Goal: Download file/media

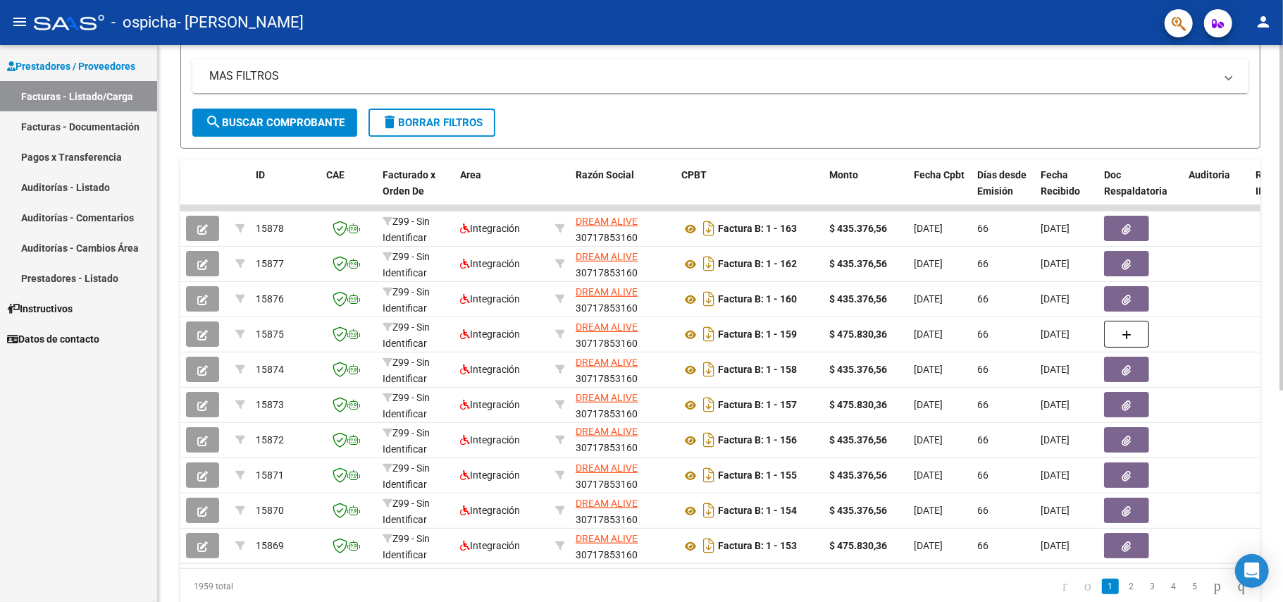
scroll to position [343, 0]
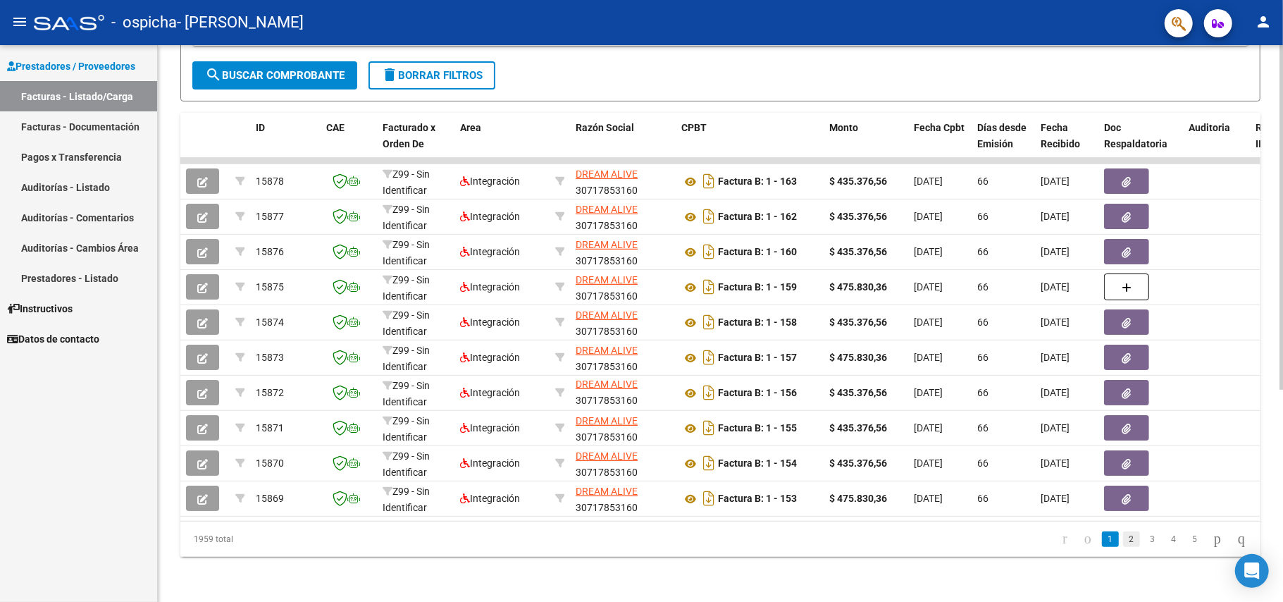
click at [1123, 537] on link "2" at bounding box center [1131, 539] width 17 height 16
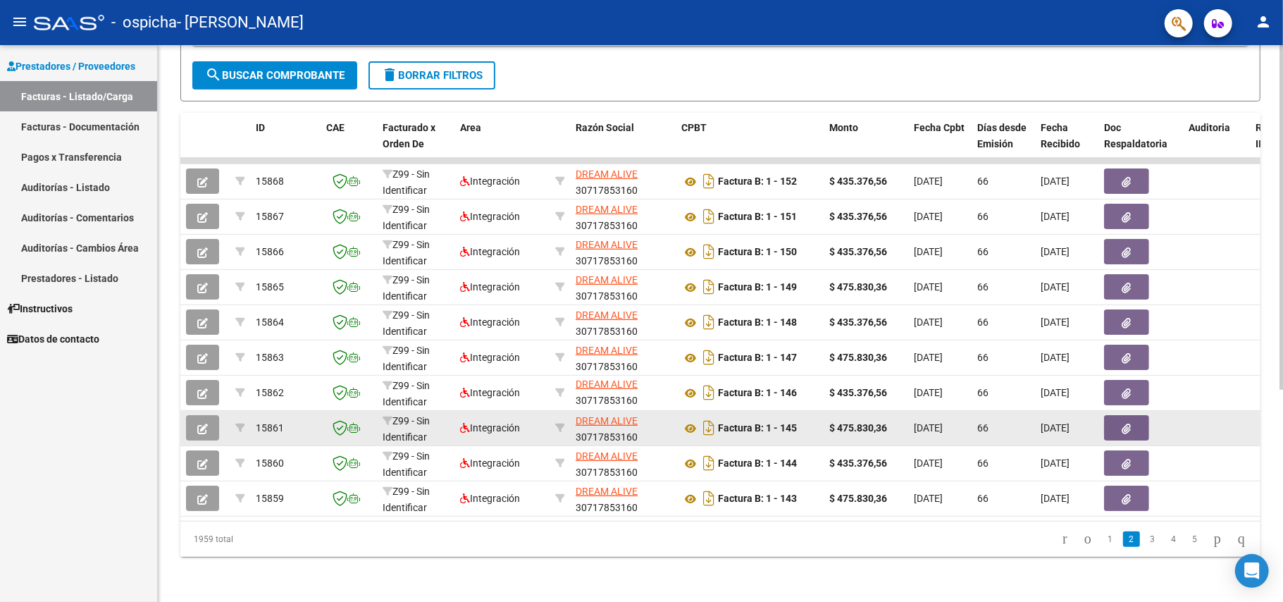
click at [1128, 424] on icon "button" at bounding box center [1127, 429] width 9 height 11
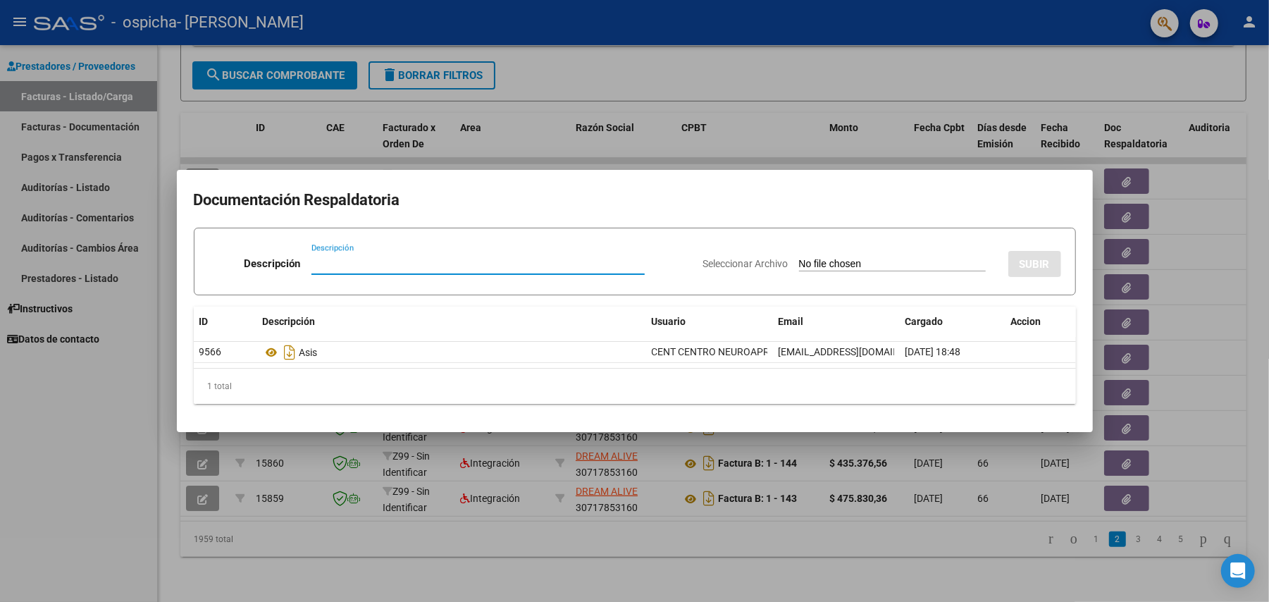
click at [1188, 446] on div at bounding box center [634, 301] width 1269 height 602
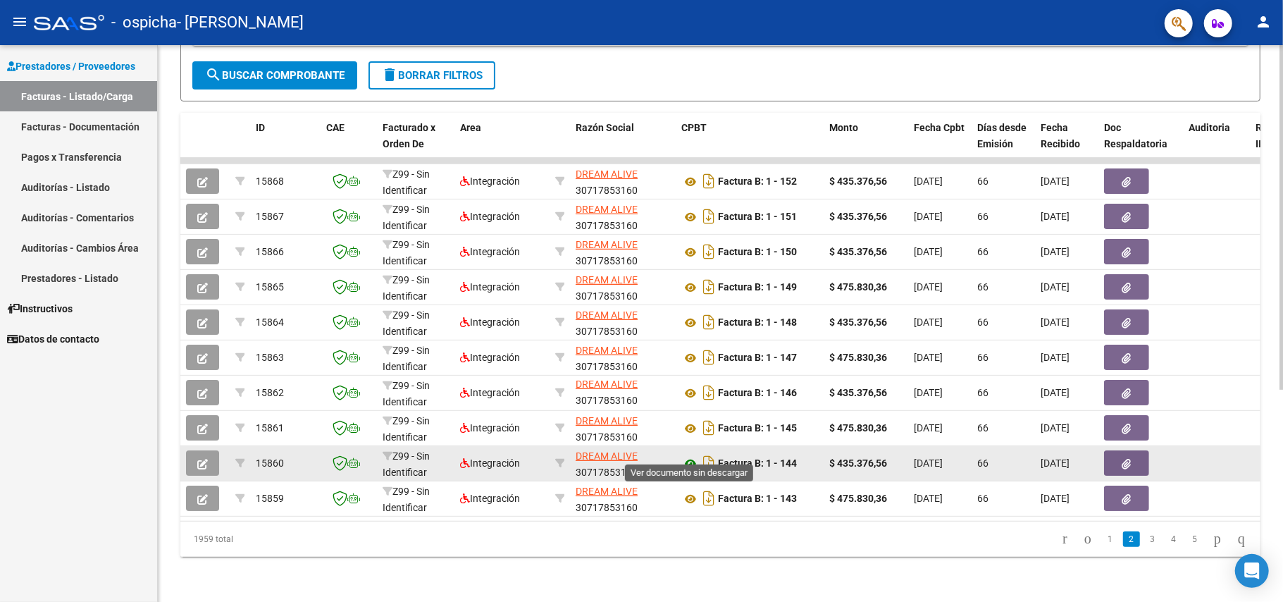
click at [689, 455] on icon at bounding box center [691, 463] width 18 height 17
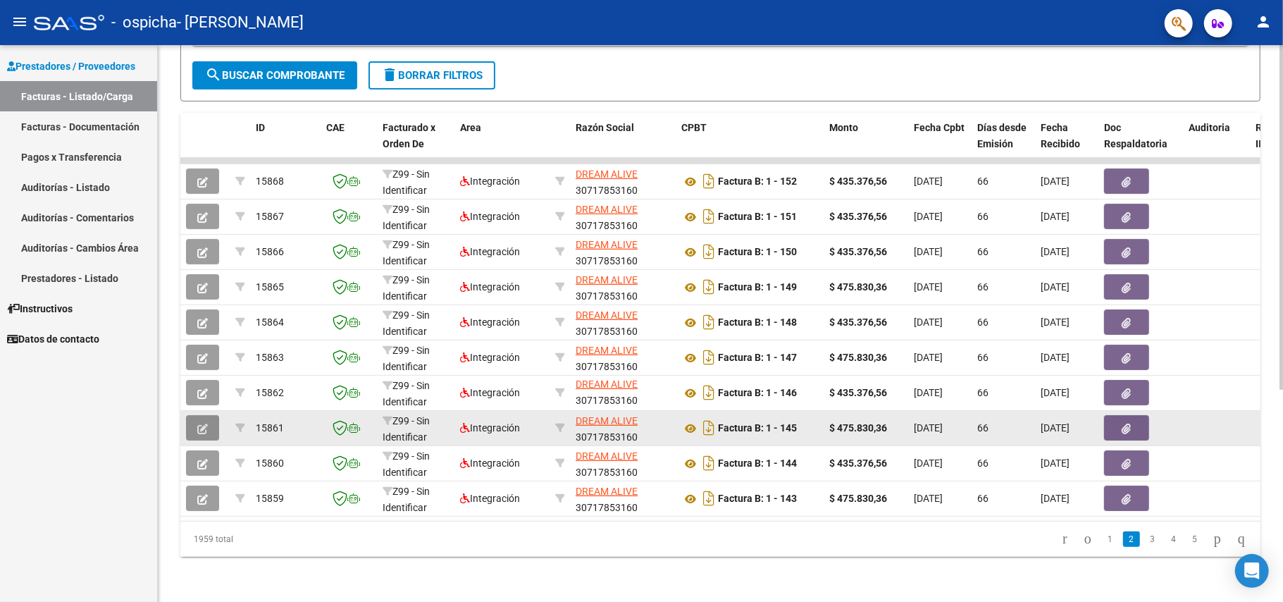
click at [204, 424] on icon "button" at bounding box center [202, 429] width 11 height 11
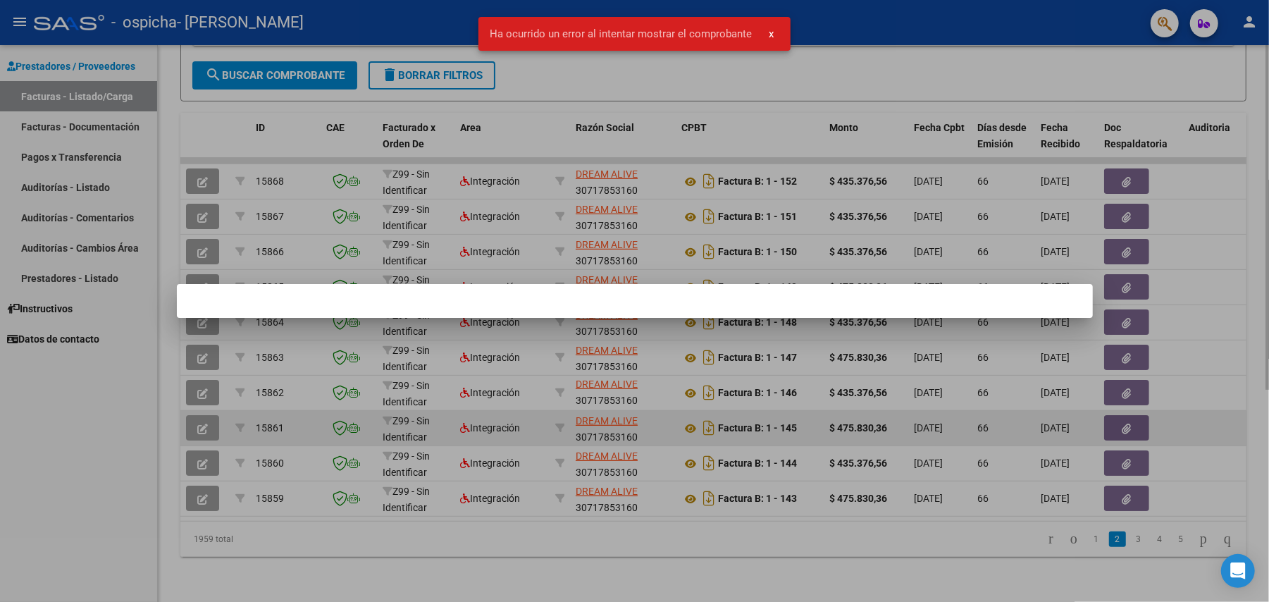
click at [204, 410] on div at bounding box center [634, 301] width 1269 height 602
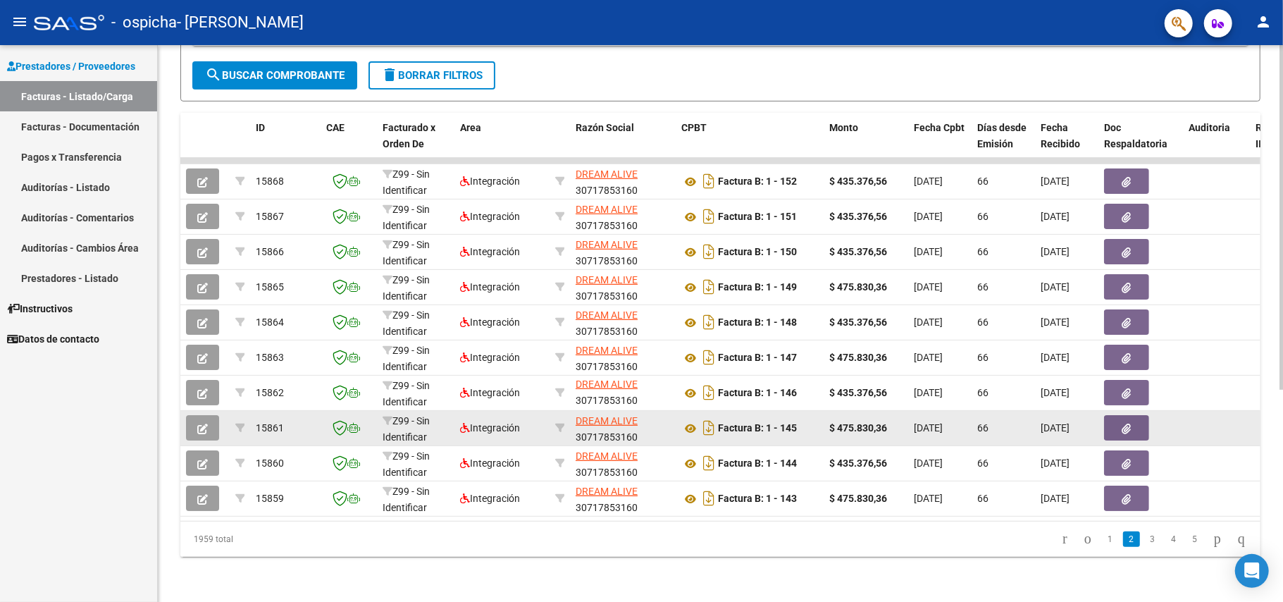
click at [1128, 424] on icon "button" at bounding box center [1127, 429] width 9 height 11
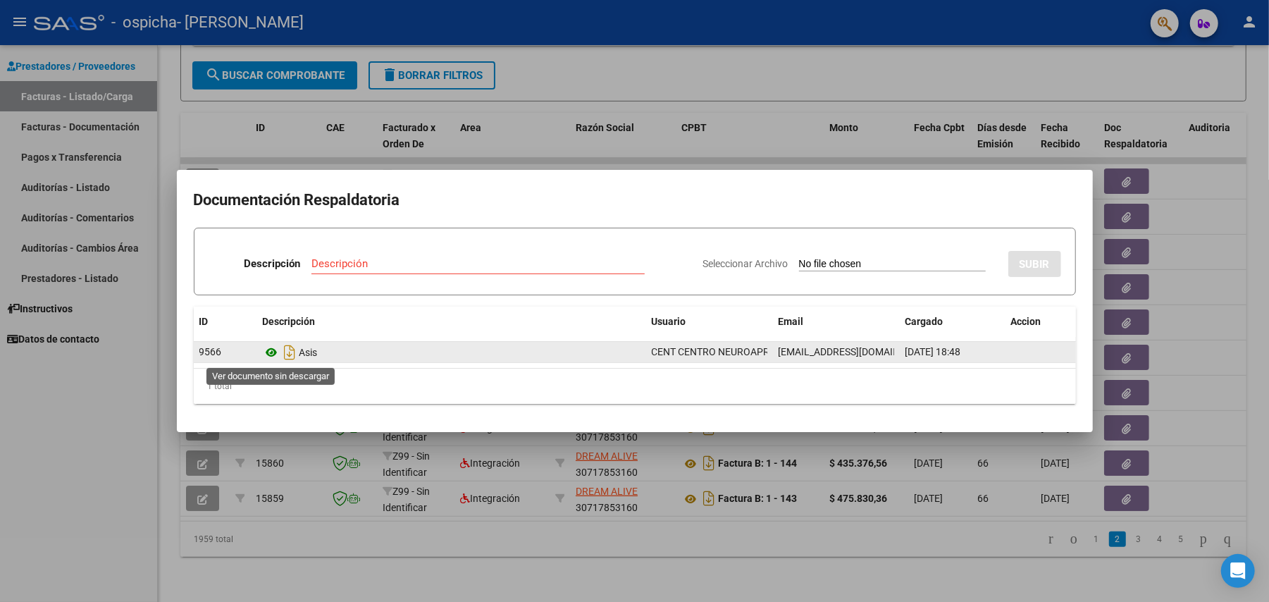
click at [271, 350] on icon at bounding box center [272, 352] width 18 height 17
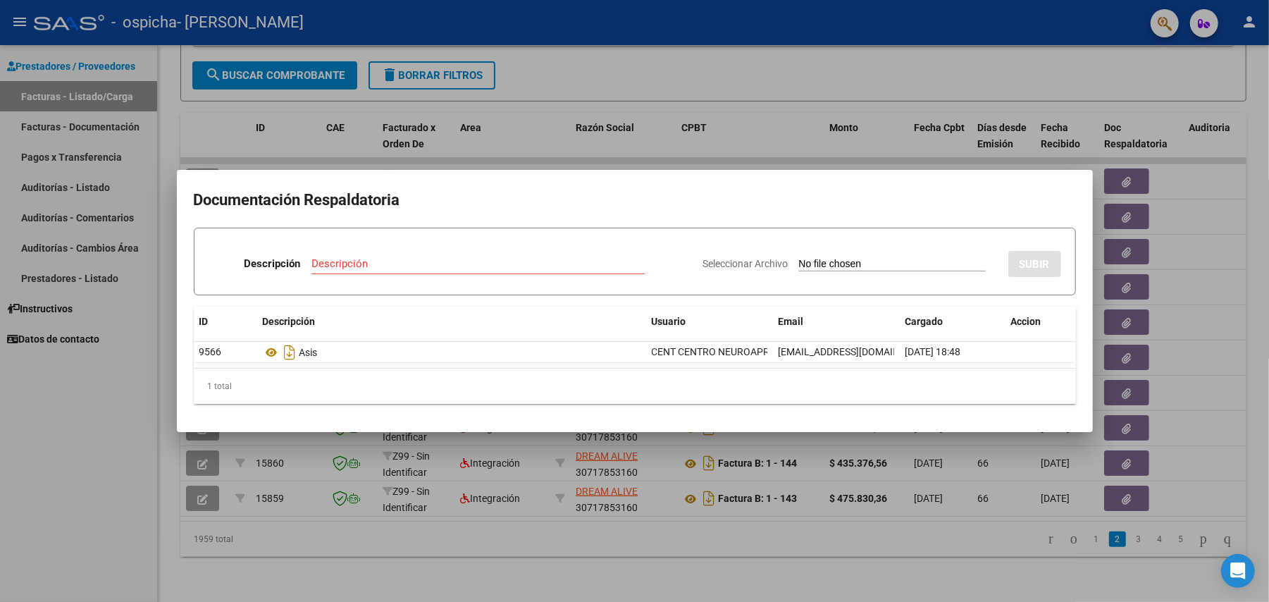
click at [1236, 432] on div at bounding box center [634, 301] width 1269 height 602
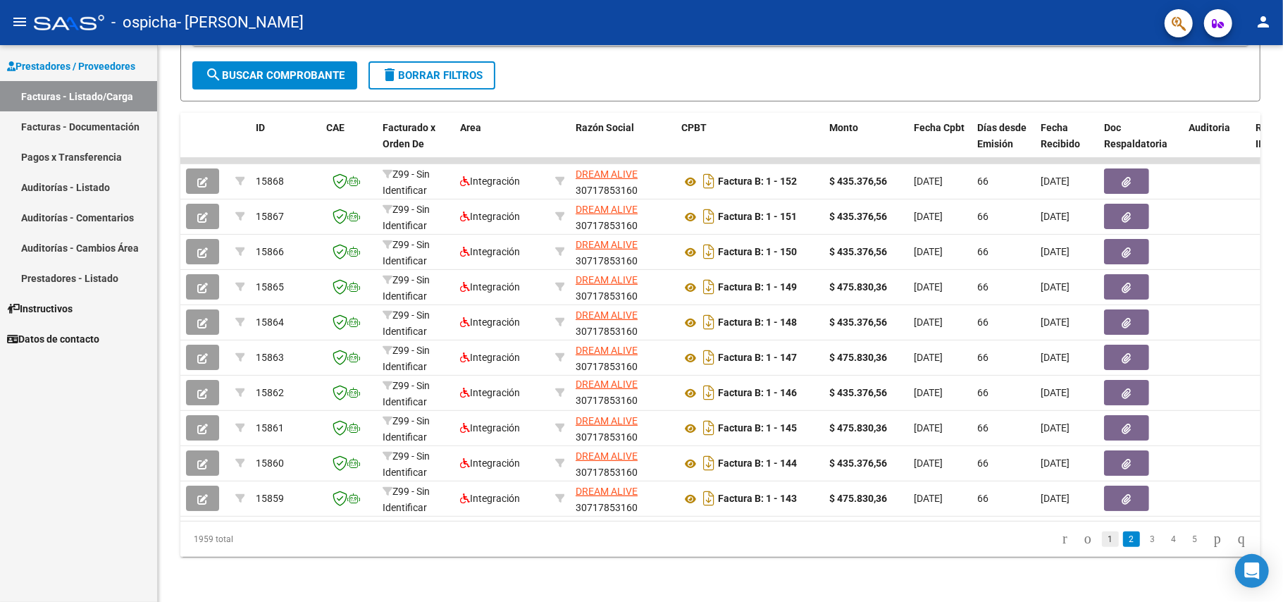
click at [1102, 542] on link "1" at bounding box center [1110, 539] width 17 height 16
click at [1123, 540] on link "2" at bounding box center [1131, 539] width 17 height 16
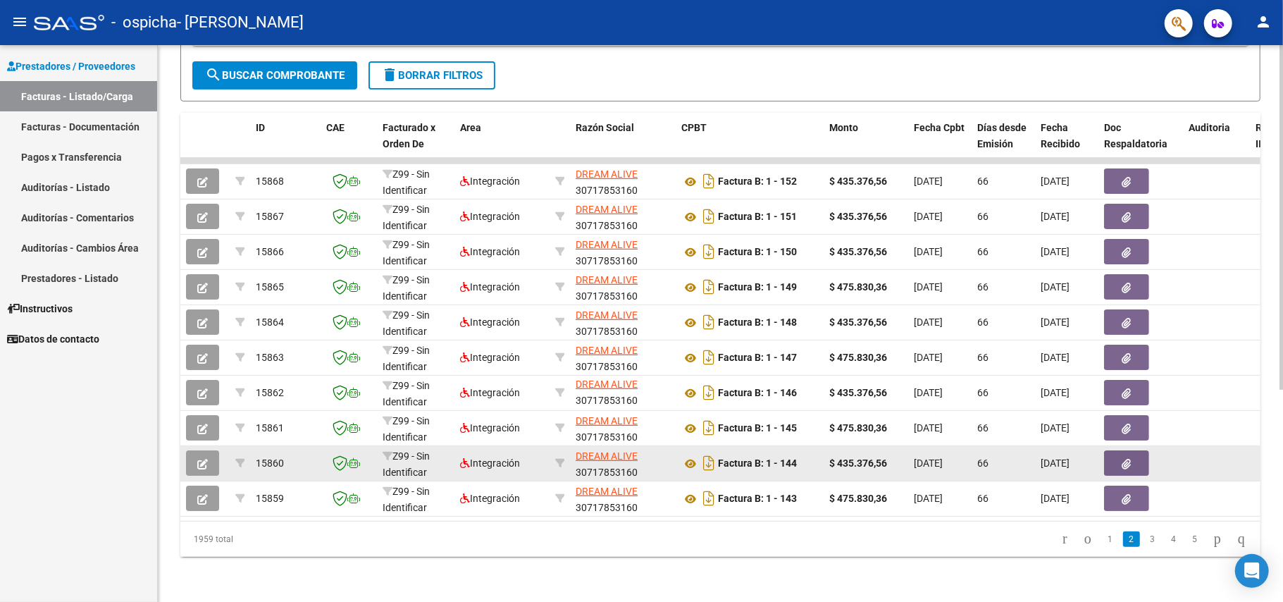
click at [1132, 452] on button "button" at bounding box center [1126, 462] width 45 height 25
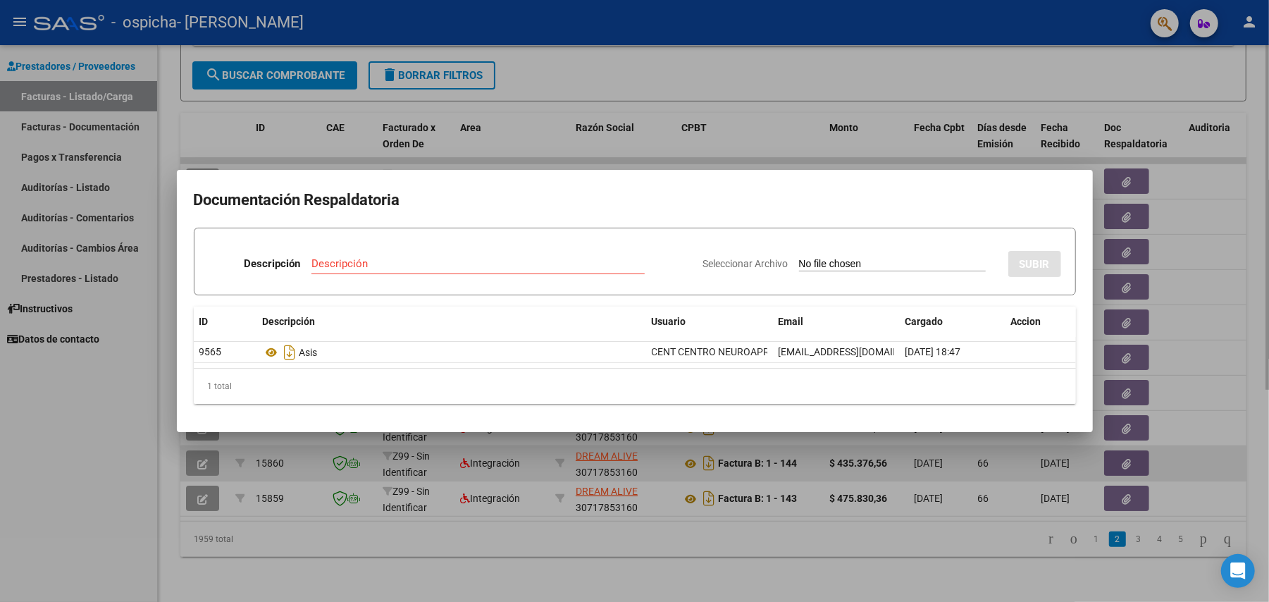
click at [1132, 452] on div at bounding box center [634, 301] width 1269 height 602
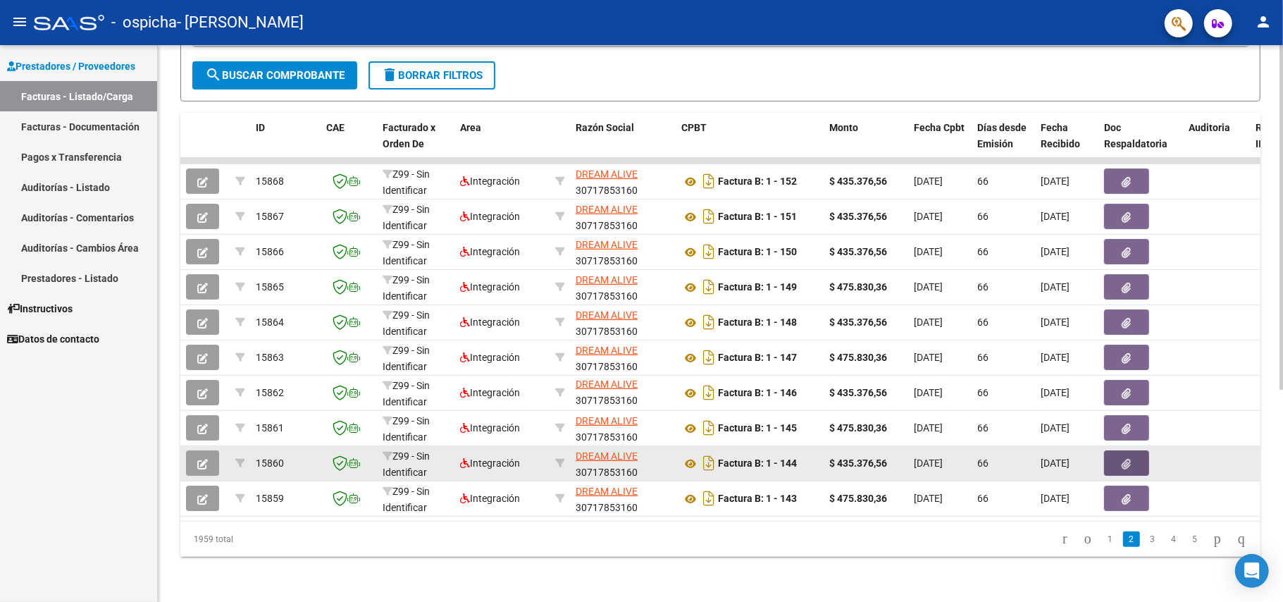
click at [1132, 452] on button "button" at bounding box center [1126, 462] width 45 height 25
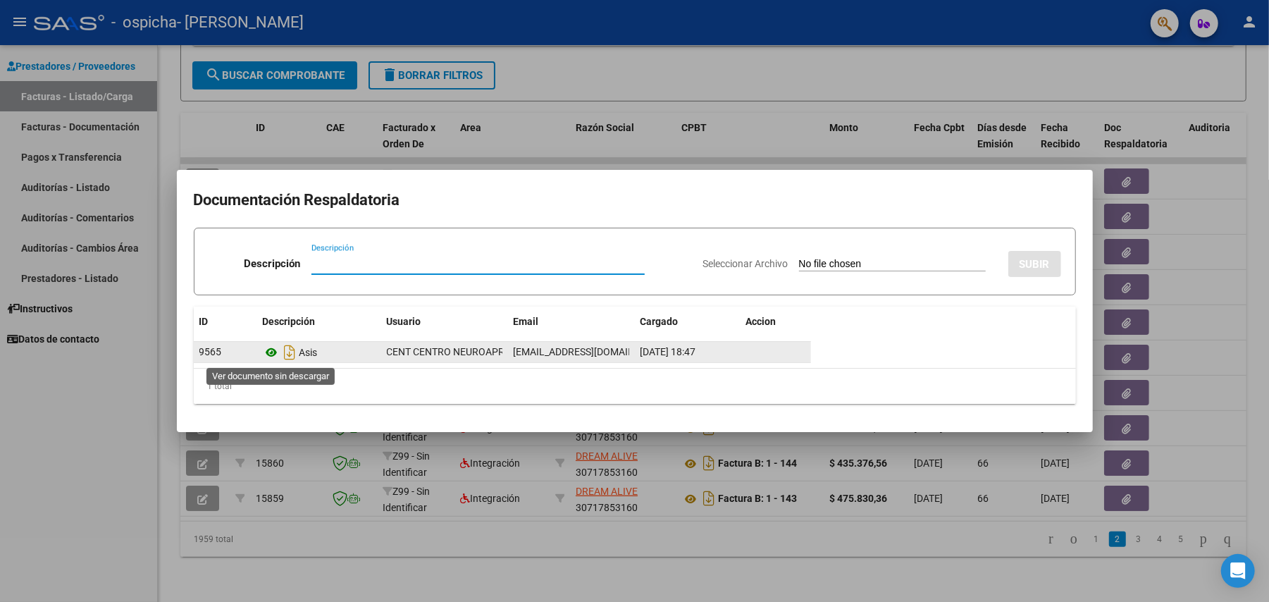
click at [273, 353] on icon at bounding box center [272, 352] width 18 height 17
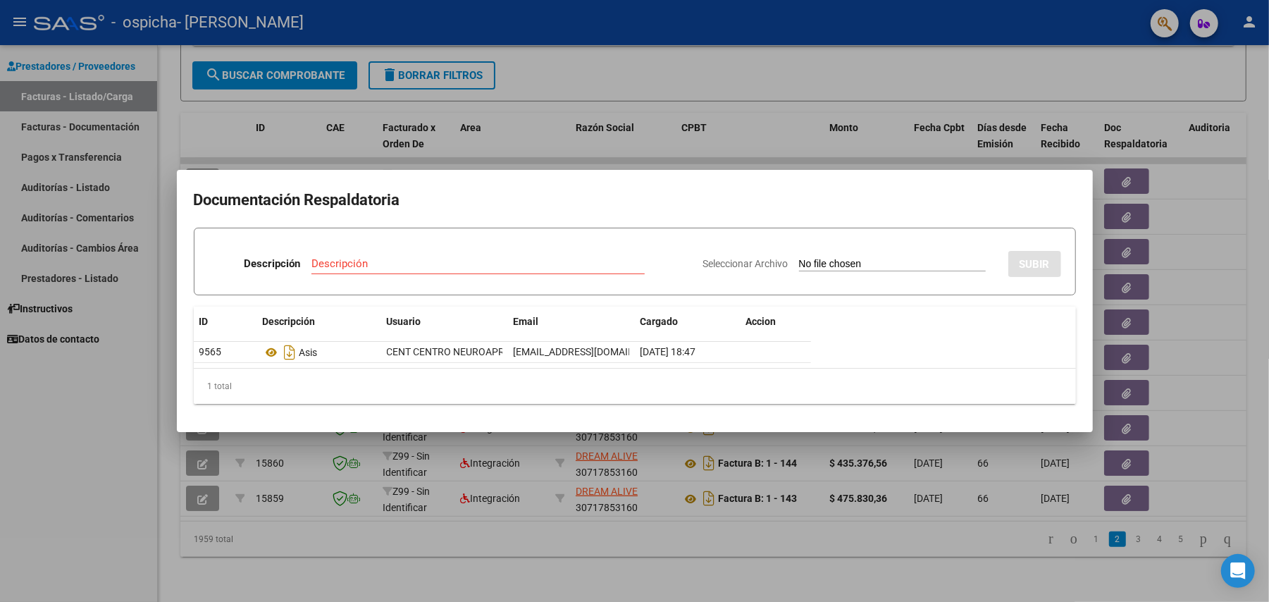
click at [1219, 345] on div at bounding box center [634, 301] width 1269 height 602
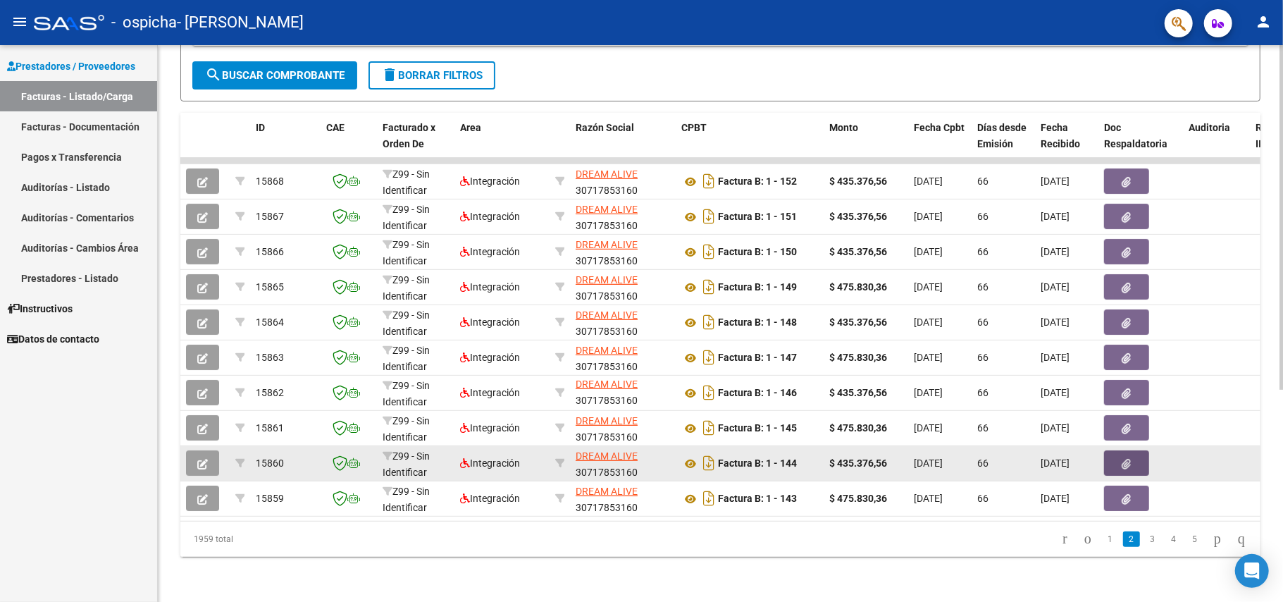
click at [1129, 457] on span "button" at bounding box center [1127, 463] width 9 height 13
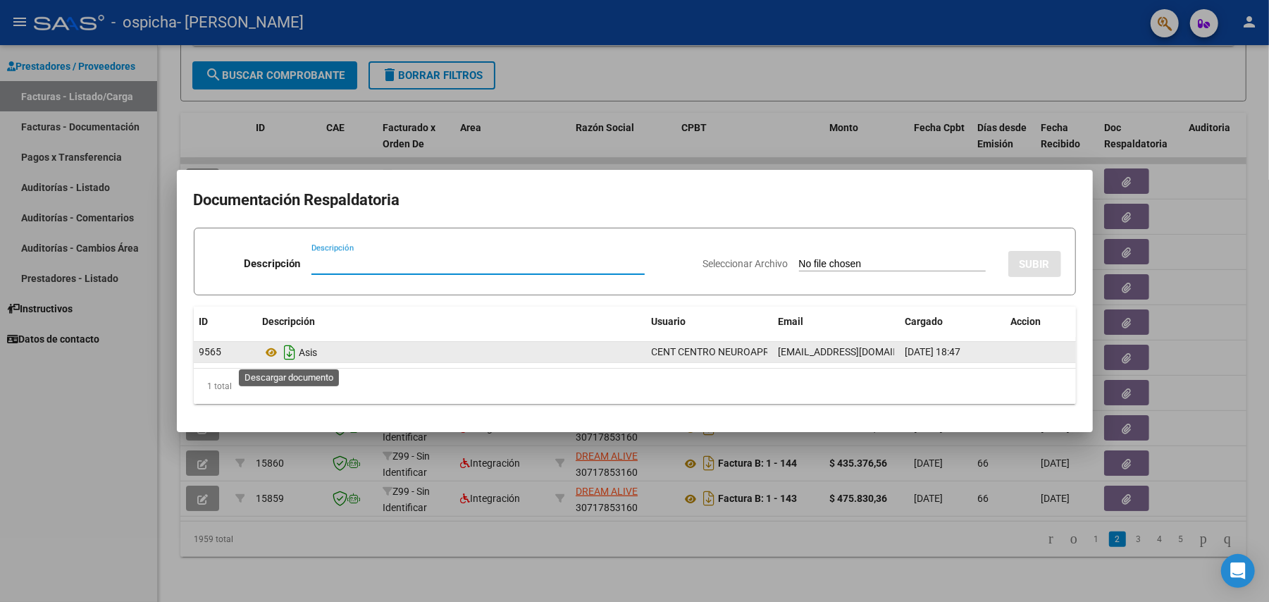
click at [285, 353] on icon "Descargar documento" at bounding box center [290, 352] width 18 height 23
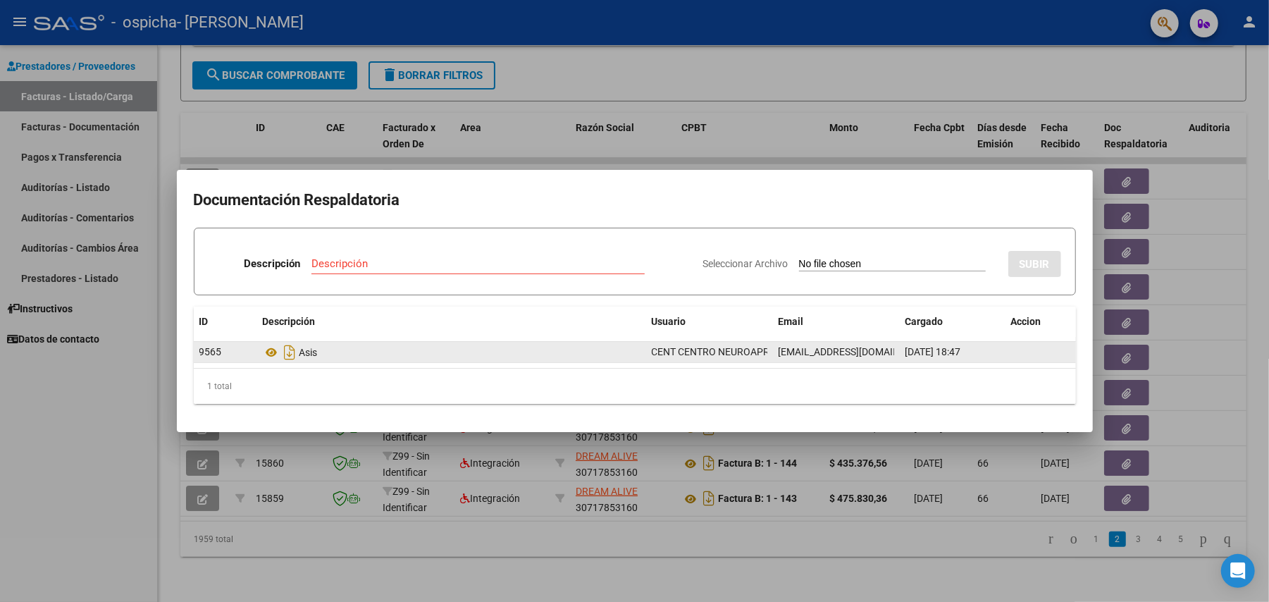
click at [108, 454] on div at bounding box center [634, 301] width 1269 height 602
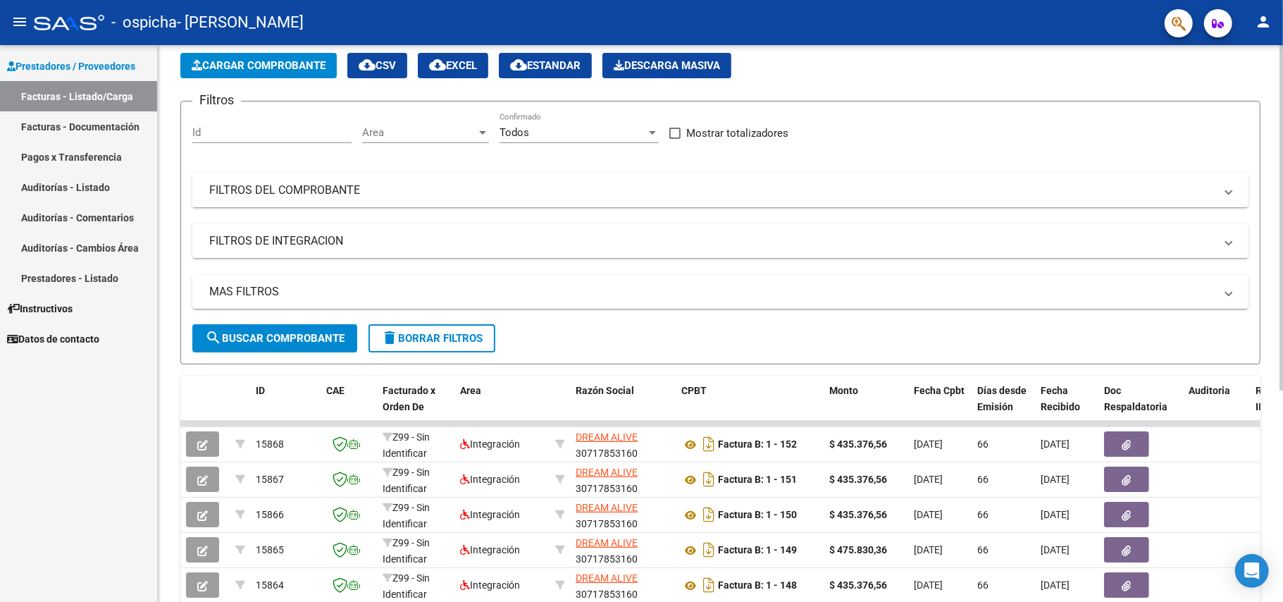
scroll to position [0, 0]
